Goal: Task Accomplishment & Management: Manage account settings

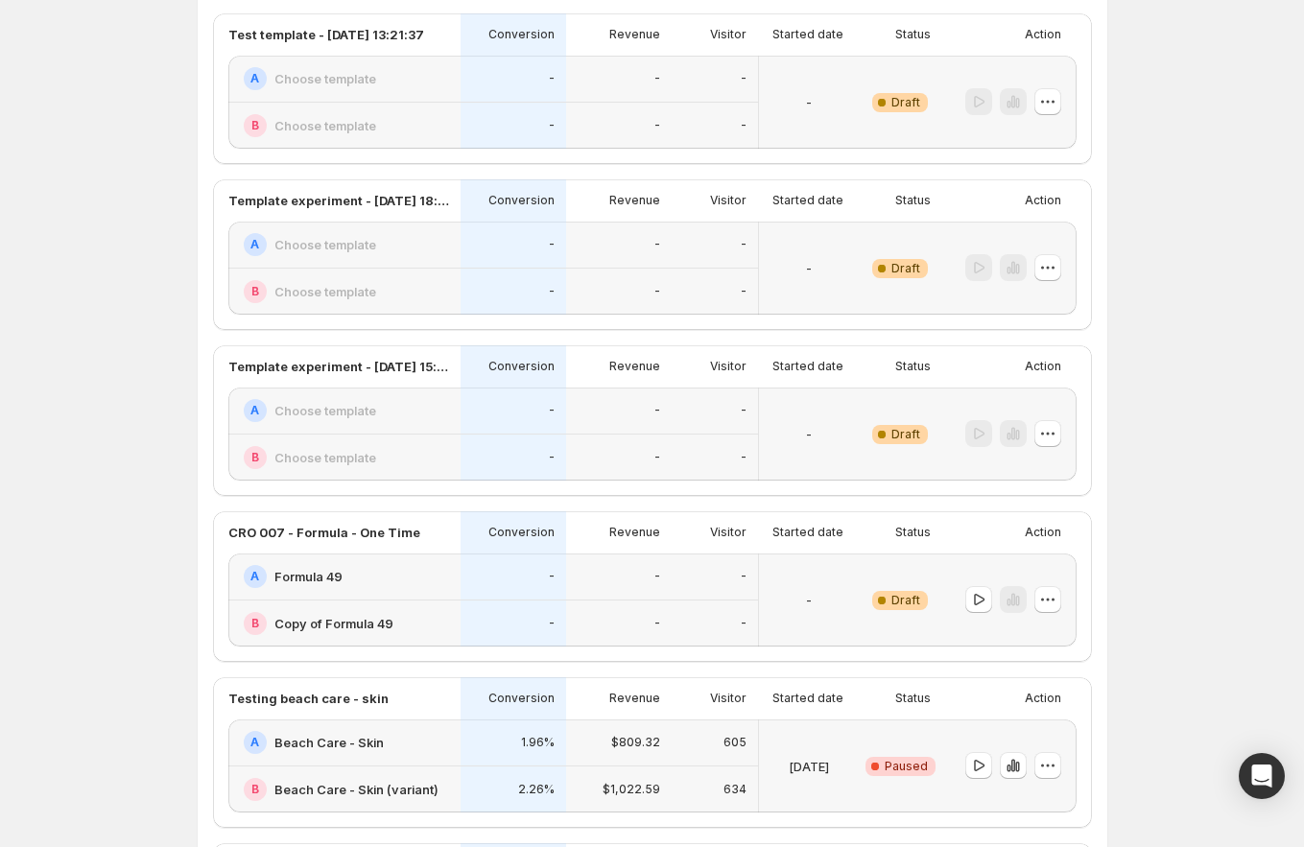
scroll to position [439, 0]
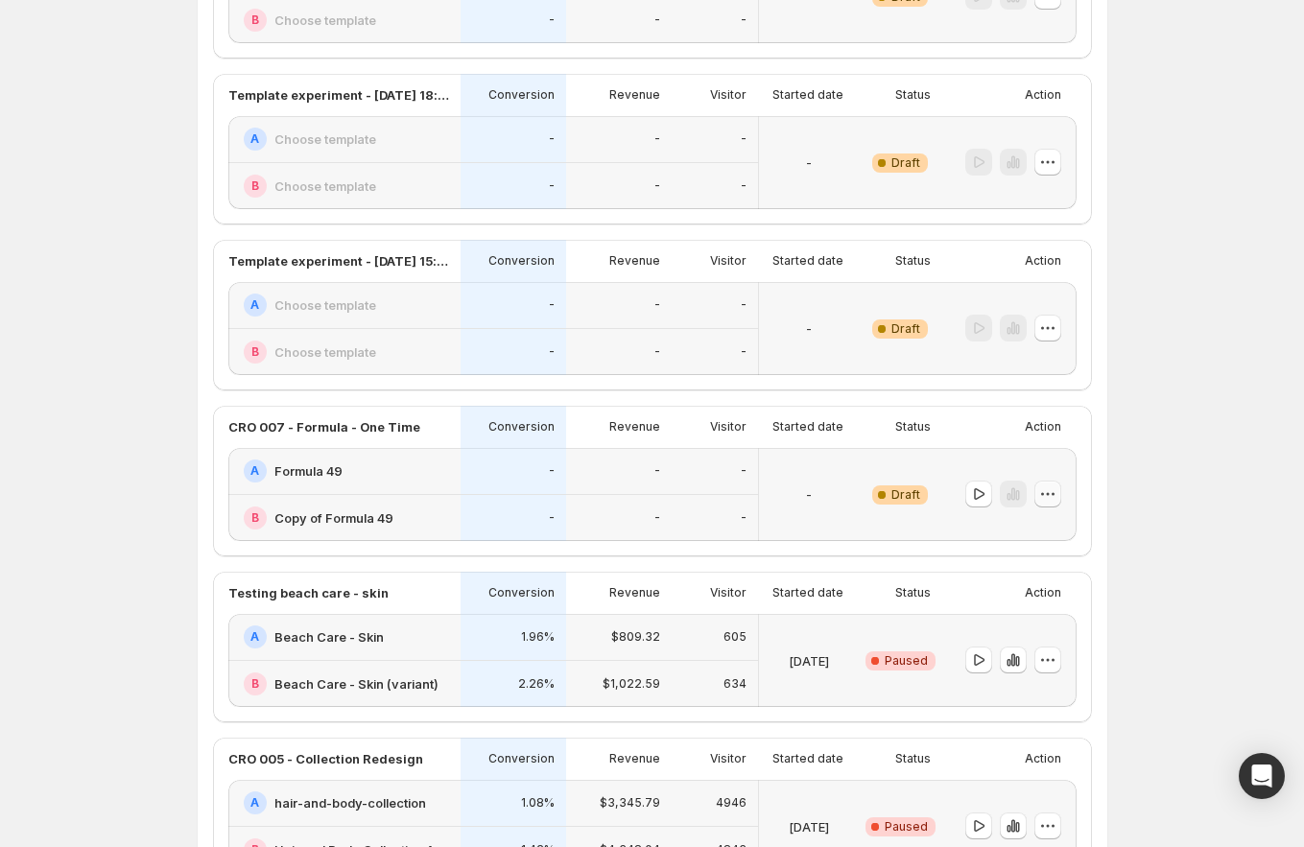
click at [1057, 497] on icon "button" at bounding box center [1047, 494] width 19 height 19
click at [1045, 528] on span "Edit" at bounding box center [1065, 534] width 93 height 19
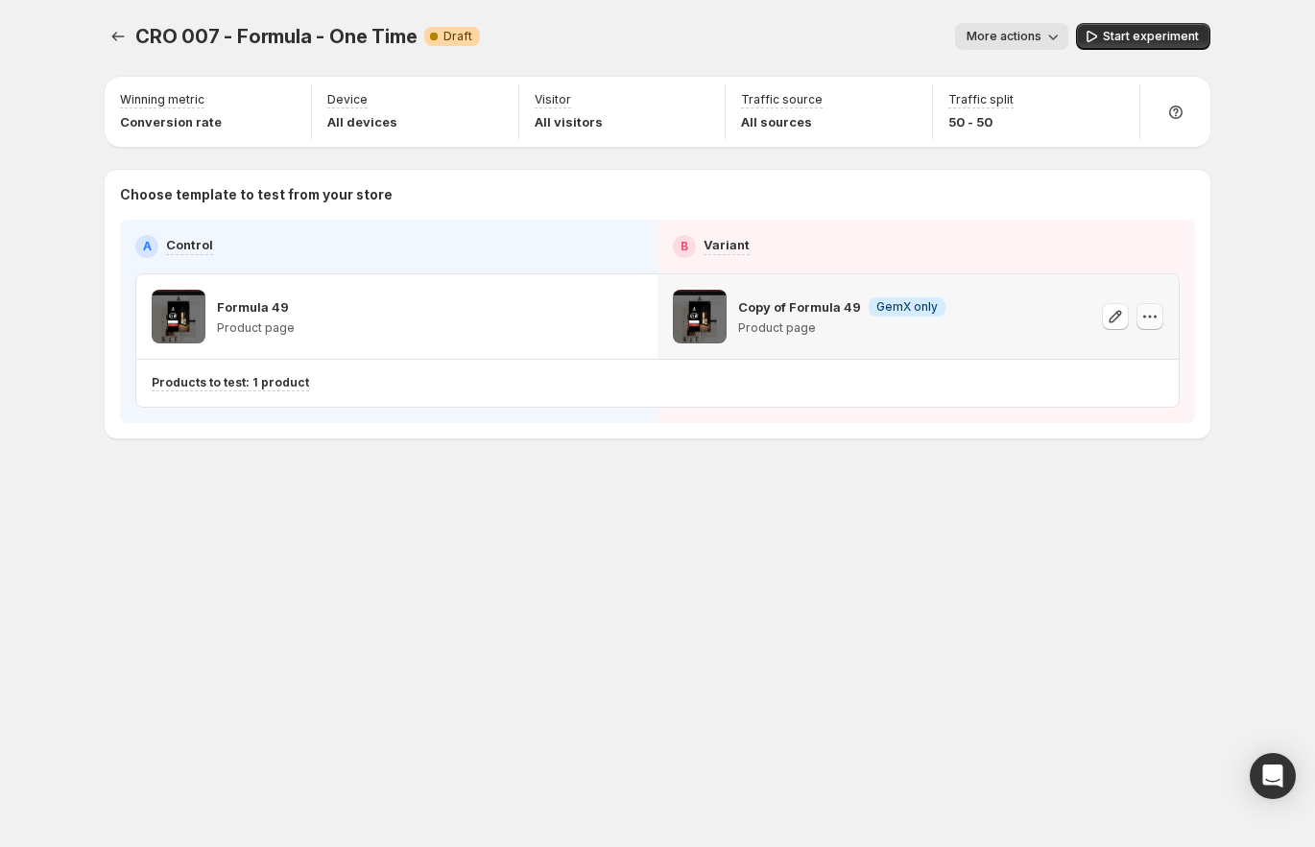
click at [1158, 318] on icon "button" at bounding box center [1149, 316] width 19 height 19
click at [1262, 285] on div "CRO 007 - Formula - One Time. This page is ready CRO 007 - Formula - One Time W…" at bounding box center [657, 423] width 1315 height 847
click at [1145, 325] on icon "button" at bounding box center [1149, 316] width 19 height 19
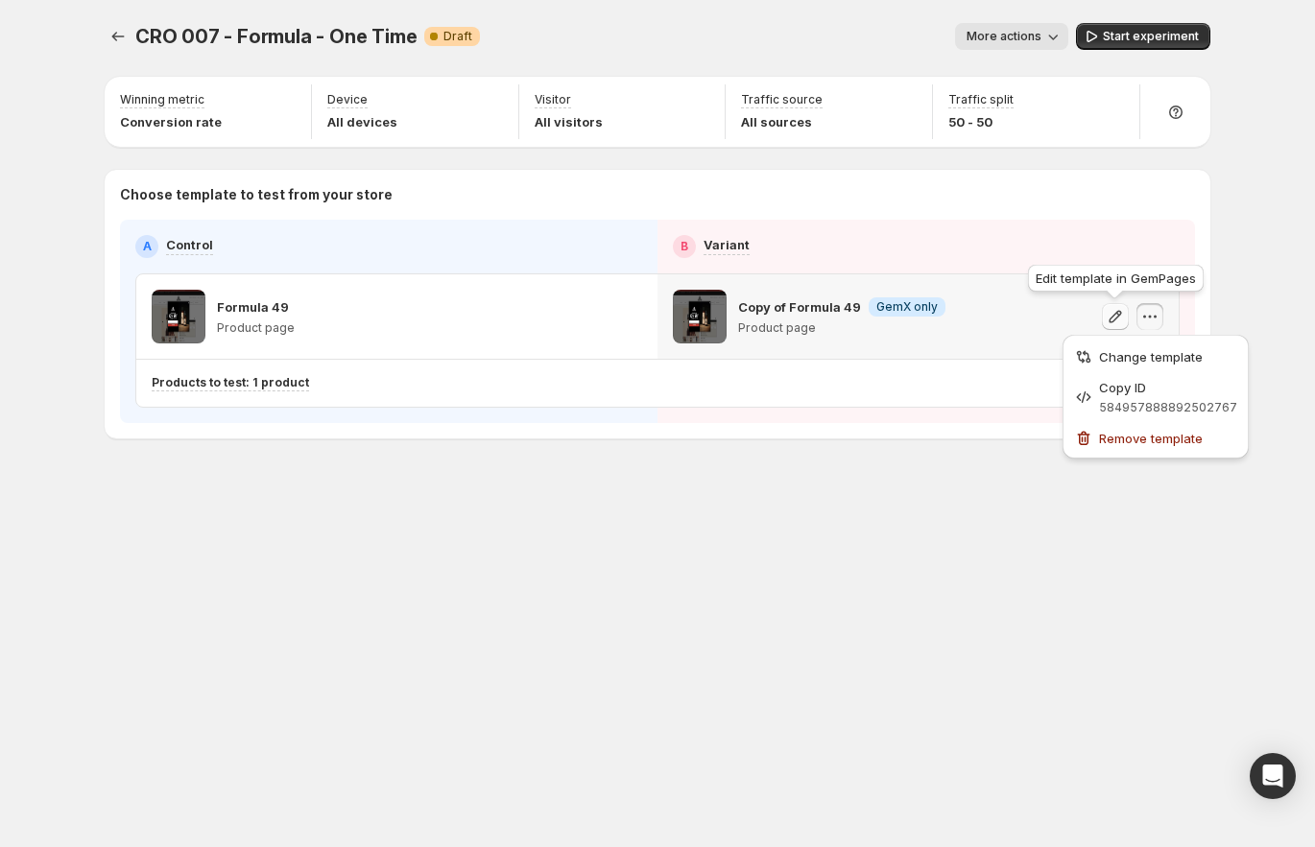
click at [1125, 319] on button "button" at bounding box center [1115, 316] width 27 height 27
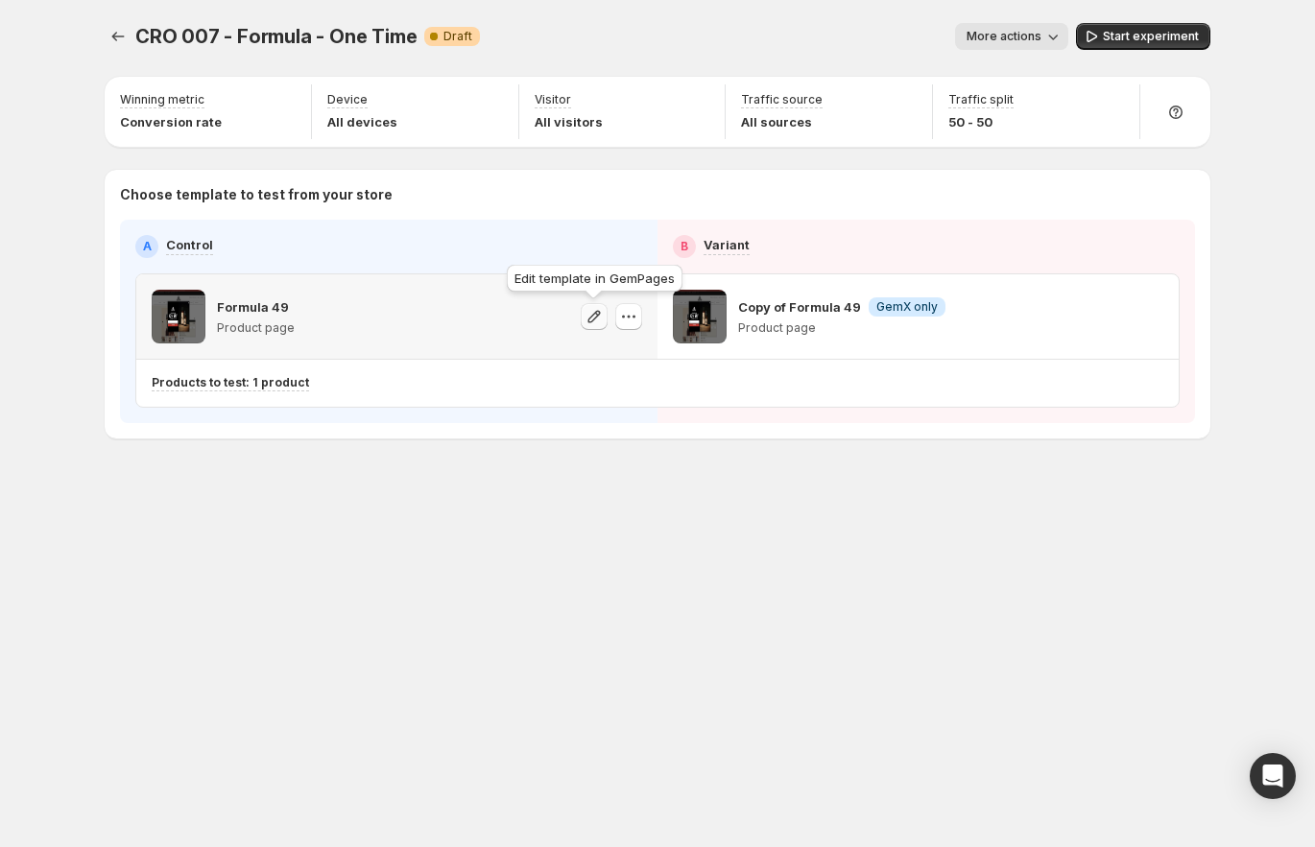
click at [593, 314] on icon "button" at bounding box center [593, 316] width 19 height 19
click at [107, 58] on div "CRO 007 - Formula - One Time. This page is ready CRO 007 - Formula - One Time W…" at bounding box center [657, 36] width 1105 height 73
click at [112, 36] on icon "Experiments" at bounding box center [118, 37] width 12 height 10
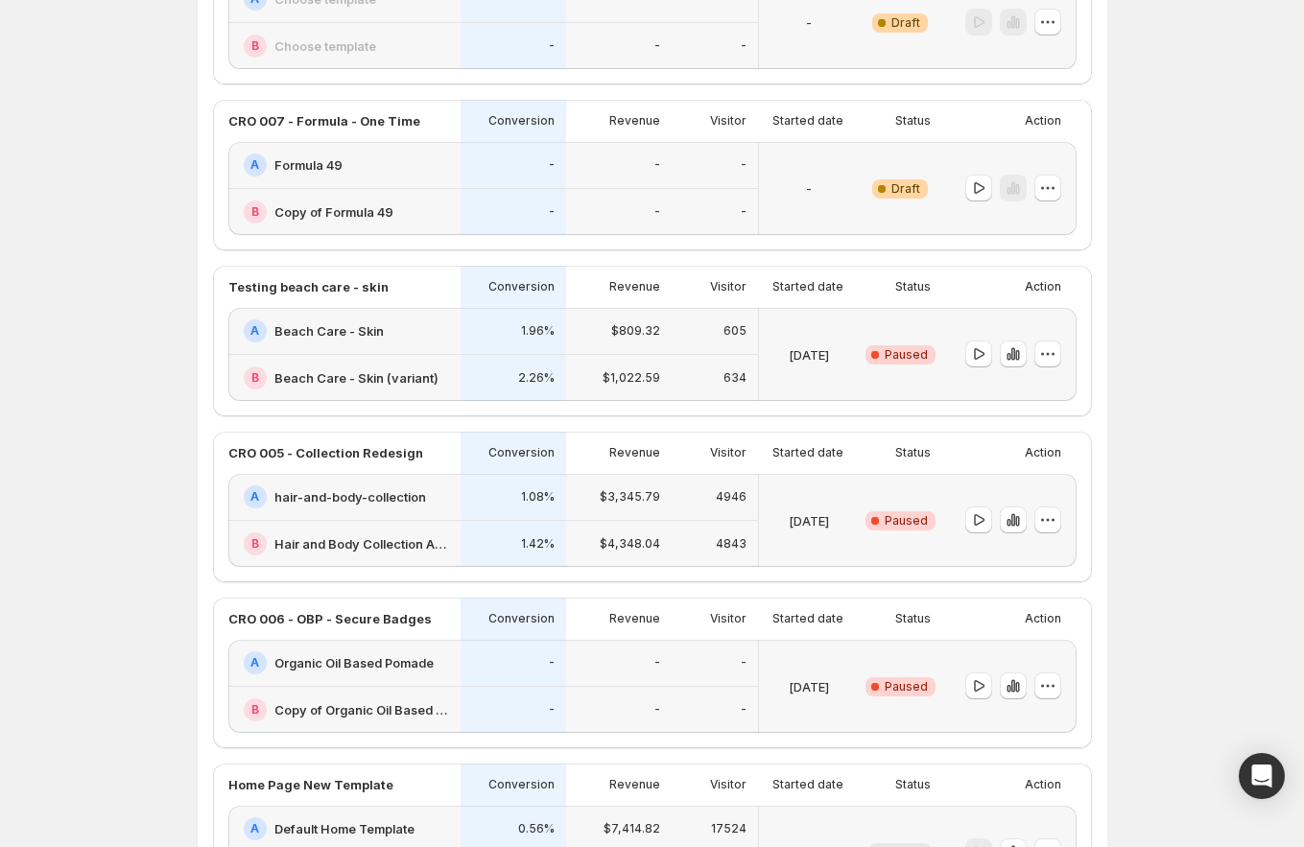
scroll to position [947, 0]
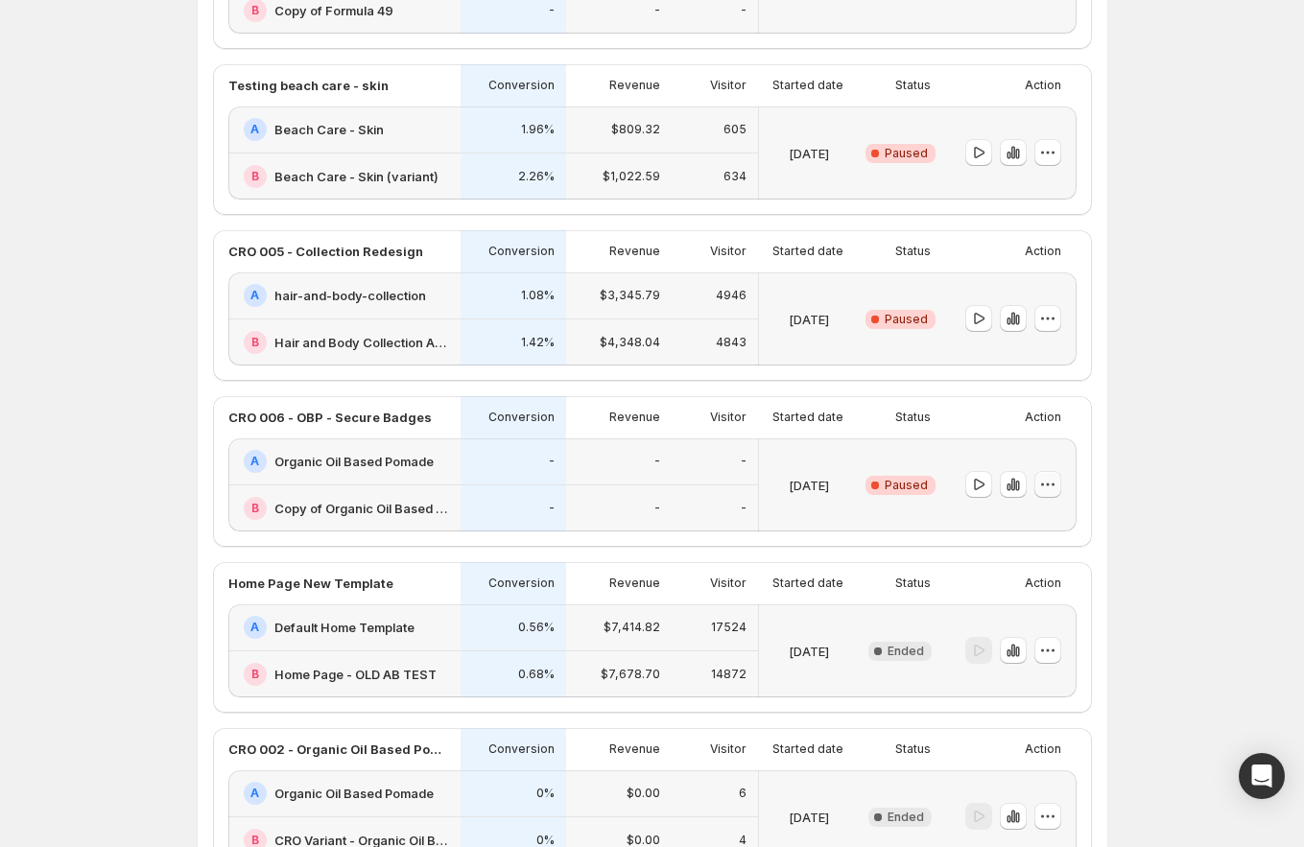
click at [1057, 489] on icon "button" at bounding box center [1047, 484] width 19 height 19
click at [1047, 521] on span "Edit" at bounding box center [1065, 524] width 93 height 19
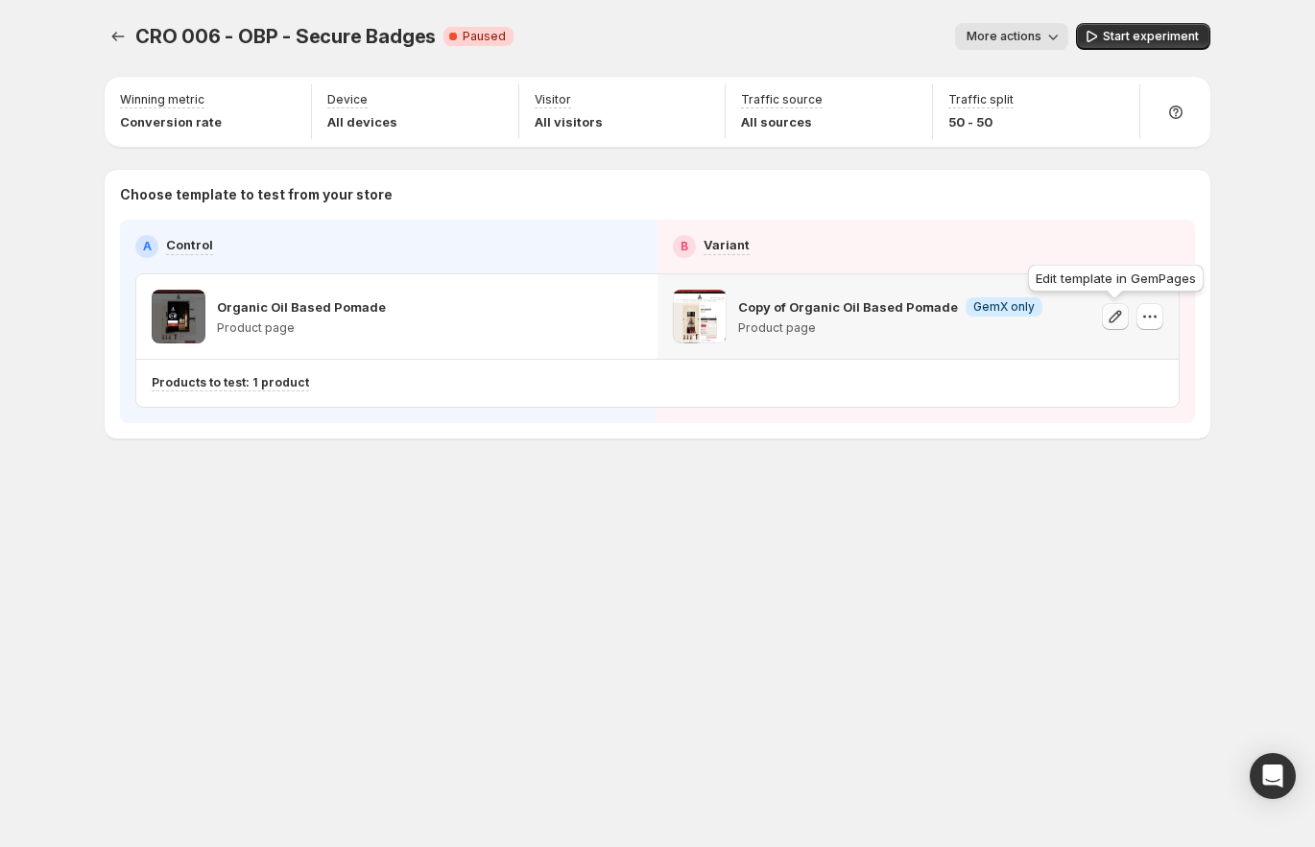
click at [1114, 326] on button "button" at bounding box center [1115, 316] width 27 height 27
